Goal: Task Accomplishment & Management: Manage account settings

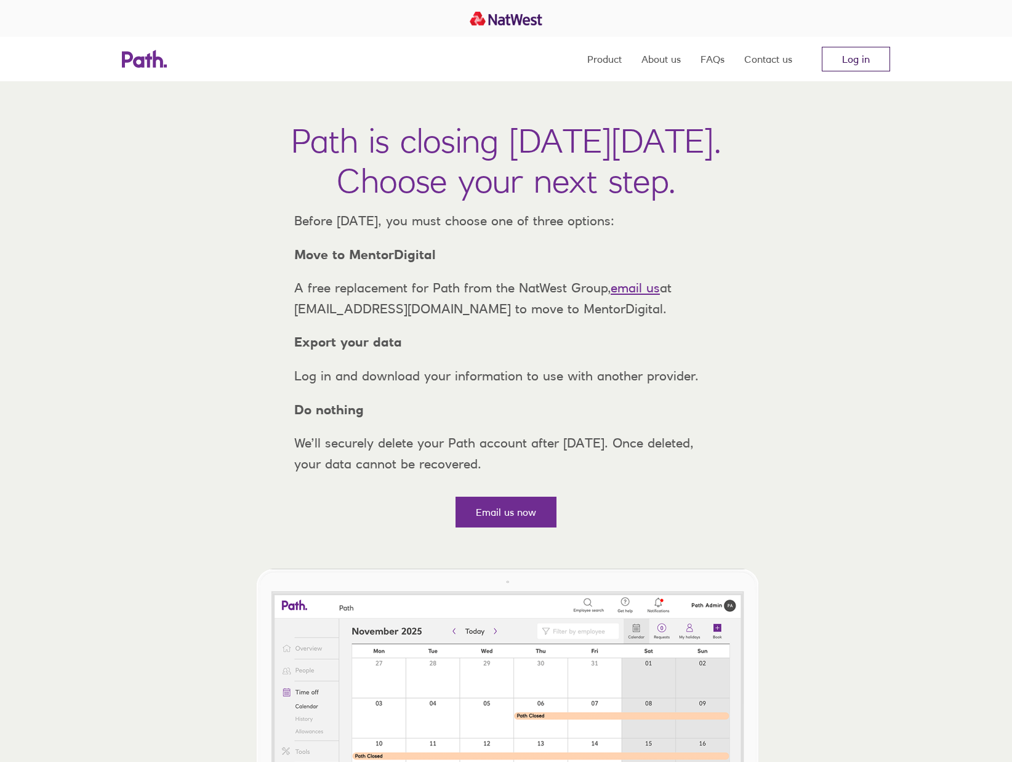
click at [859, 59] on link "Log in" at bounding box center [856, 59] width 68 height 25
click at [870, 58] on link "Log in" at bounding box center [856, 59] width 68 height 25
